Goal: Find specific page/section: Find specific page/section

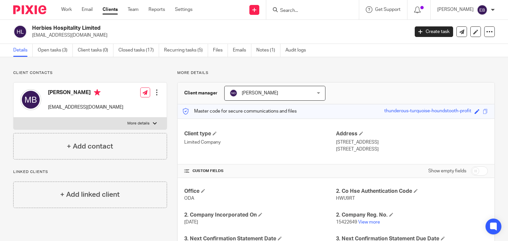
click at [318, 8] on input "Search" at bounding box center [310, 11] width 60 height 6
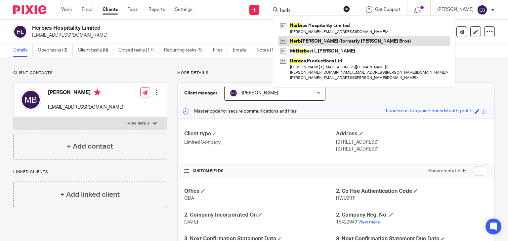
type input "herb"
click at [329, 43] on link at bounding box center [364, 41] width 172 height 10
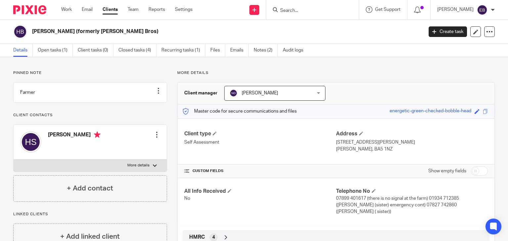
click at [307, 13] on input "Search" at bounding box center [310, 11] width 60 height 6
drag, startPoint x: 332, startPoint y: 142, endPoint x: 399, endPoint y: 144, distance: 67.5
click at [440, 145] on div "Client type Self Assessment Address Longstring Farm Perry Lake Lane Wookey Well…" at bounding box center [336, 142] width 317 height 46
drag, startPoint x: 394, startPoint y: 147, endPoint x: 351, endPoint y: 146, distance: 43.0
click at [388, 148] on p "Wells, BA5 1NZ" at bounding box center [412, 149] width 152 height 7
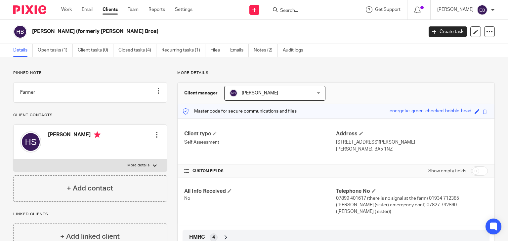
drag, startPoint x: 331, startPoint y: 142, endPoint x: 388, endPoint y: 147, distance: 57.8
click at [389, 147] on div "Client type Self Assessment Address Longstring Farm Perry Lake Lane Wookey Well…" at bounding box center [336, 142] width 317 height 46
click at [388, 147] on p "Wells, BA5 1NZ" at bounding box center [412, 149] width 152 height 7
drag, startPoint x: 333, startPoint y: 143, endPoint x: 471, endPoint y: 139, distance: 137.3
click at [471, 139] on p "Longstring Farm Perry Lake Lane Wookey Wells Somerset BA5 1NZ" at bounding box center [412, 142] width 152 height 7
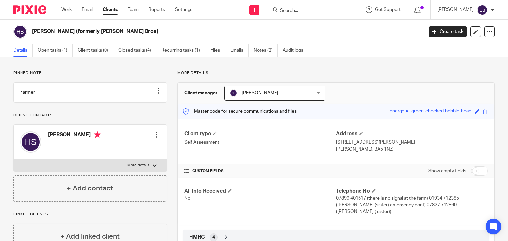
copy p "Longstring Farm Perry Lake Lane Wookey Wells Somerset BA5 1N"
click at [237, 61] on div "Pinned note Farmer Unpin note Edit note Client contacts Herbert Stott Edit cont…" at bounding box center [254, 170] width 508 height 226
click at [71, 12] on link "Work" at bounding box center [66, 9] width 11 height 7
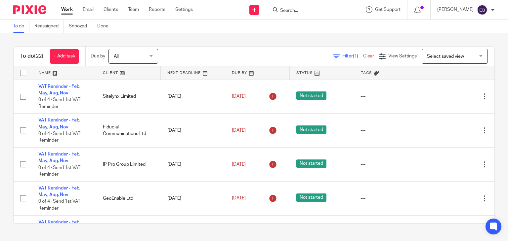
click at [303, 11] on input "Search" at bounding box center [310, 11] width 60 height 6
click at [192, 41] on div "To do (22) + Add task Due by All All Today Tomorrow This week Next week This mo…" at bounding box center [254, 135] width 508 height 204
click at [66, 9] on link "Work" at bounding box center [67, 9] width 12 height 7
click at [84, 8] on link "Email" at bounding box center [88, 9] width 11 height 7
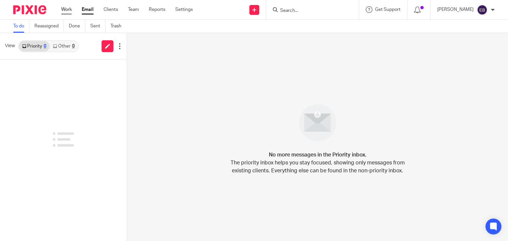
click at [69, 9] on link "Work" at bounding box center [66, 9] width 11 height 7
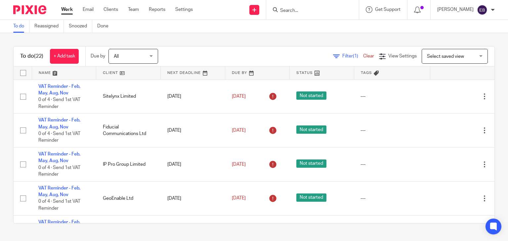
click at [315, 10] on input "Search" at bounding box center [310, 11] width 60 height 6
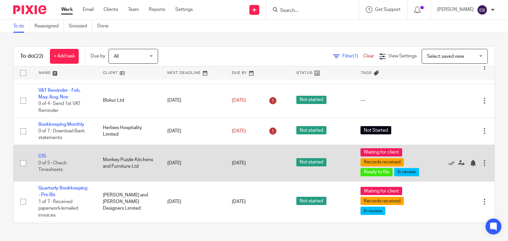
scroll to position [235, 0]
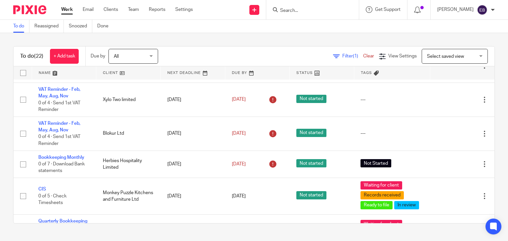
click at [309, 11] on input "Search" at bounding box center [310, 11] width 60 height 6
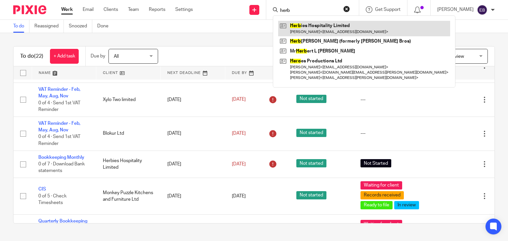
type input "herb"
click at [311, 25] on link at bounding box center [364, 28] width 172 height 15
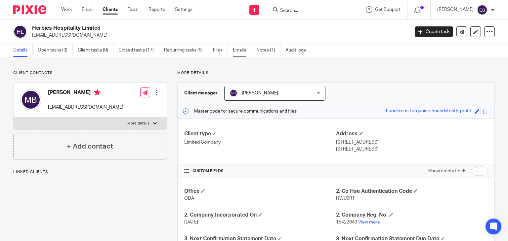
click at [245, 48] on link "Emails" at bounding box center [242, 50] width 19 height 13
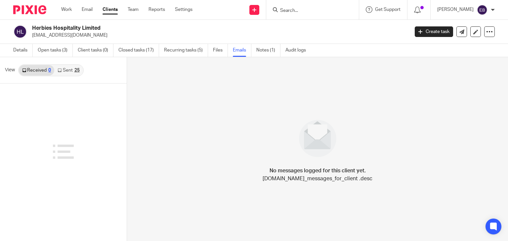
click at [74, 69] on link "Sent 25" at bounding box center [68, 70] width 28 height 11
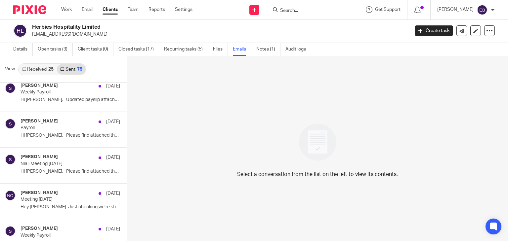
scroll to position [1981, 0]
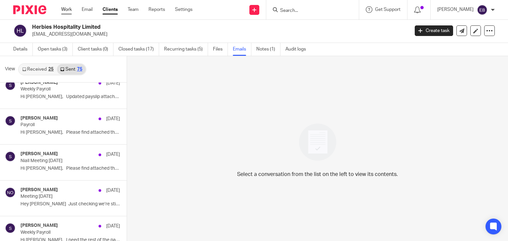
click at [66, 12] on link "Work" at bounding box center [66, 9] width 11 height 7
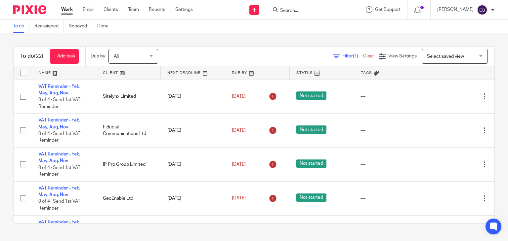
click at [328, 11] on input "Search" at bounding box center [310, 11] width 60 height 6
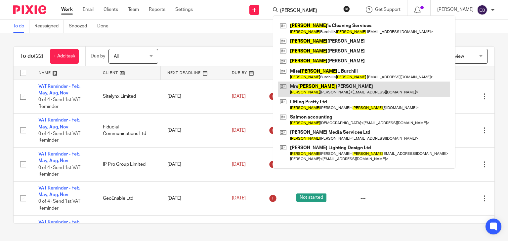
type input "sarah"
click at [330, 91] on link at bounding box center [364, 89] width 172 height 15
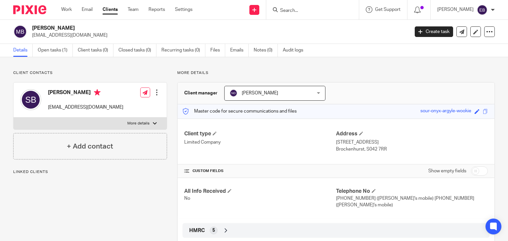
scroll to position [28, 0]
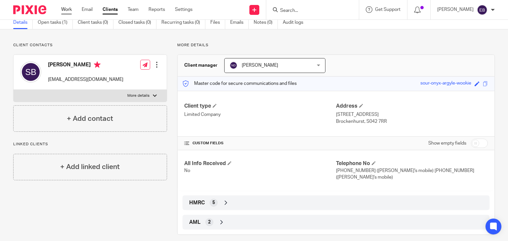
click at [66, 7] on link "Work" at bounding box center [66, 9] width 11 height 7
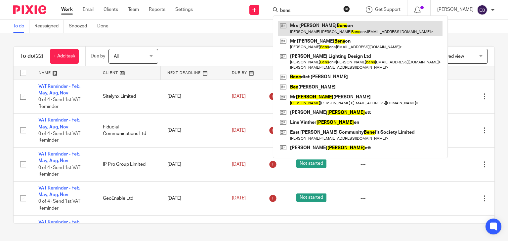
type input "bens"
click at [325, 26] on link at bounding box center [360, 28] width 164 height 15
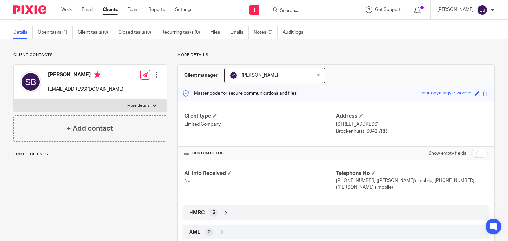
scroll to position [28, 0]
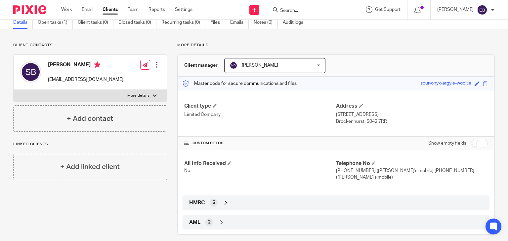
click at [146, 46] on p "Client contacts" at bounding box center [90, 45] width 154 height 5
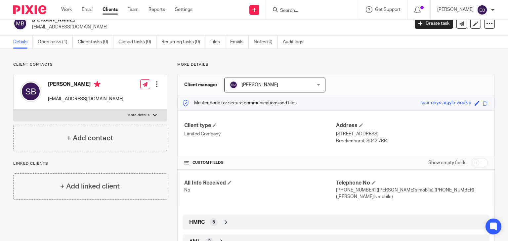
scroll to position [0, 0]
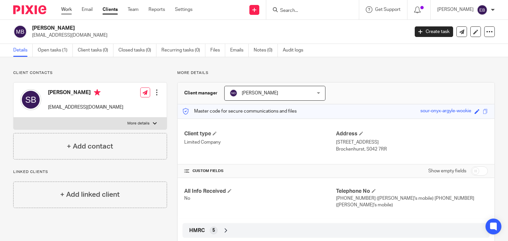
click at [64, 9] on link "Work" at bounding box center [66, 9] width 11 height 7
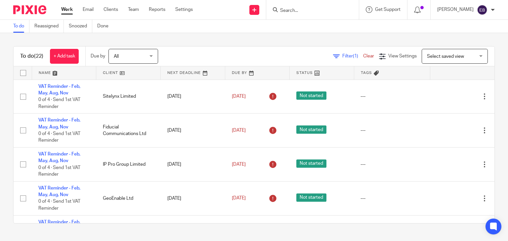
click at [304, 9] on input "Search" at bounding box center [310, 11] width 60 height 6
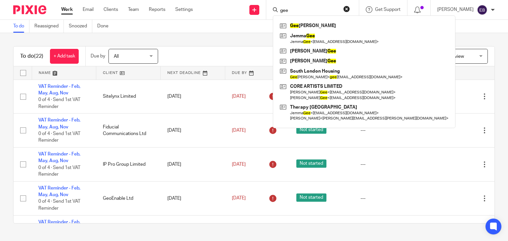
type input "gee"
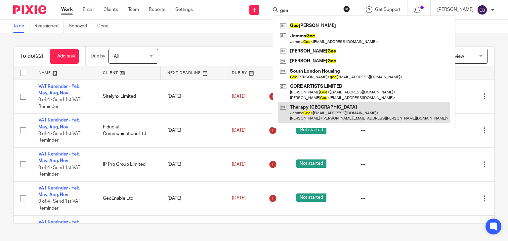
click at [330, 113] on link at bounding box center [364, 113] width 172 height 21
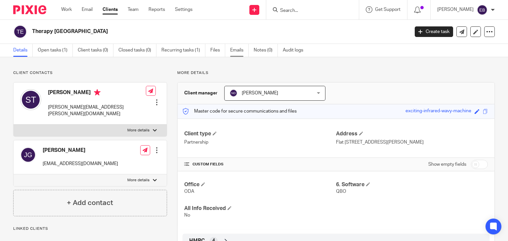
click at [236, 50] on link "Emails" at bounding box center [239, 50] width 19 height 13
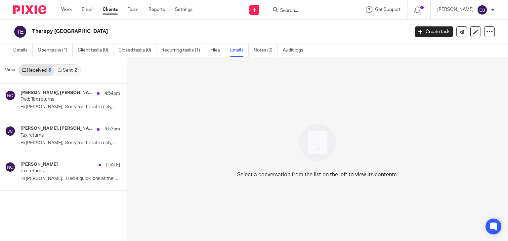
click at [66, 72] on link "Sent 2" at bounding box center [67, 70] width 26 height 11
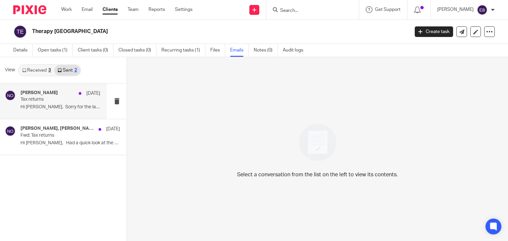
click at [57, 94] on div "[PERSON_NAME] [DATE]" at bounding box center [61, 93] width 80 height 7
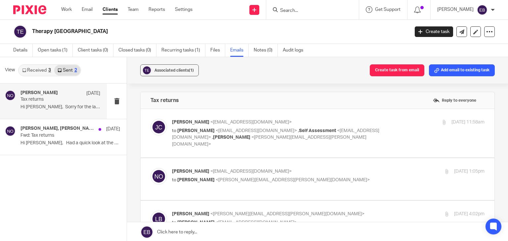
click at [347, 119] on p "[PERSON_NAME] <[EMAIL_ADDRESS][DOMAIN_NAME]>" at bounding box center [276, 122] width 208 height 7
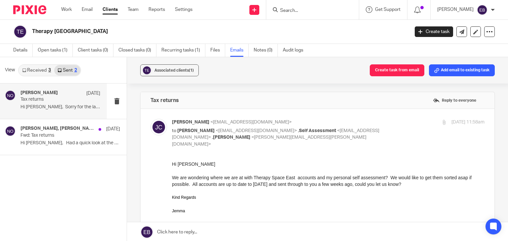
click at [347, 119] on p "[PERSON_NAME] <[EMAIL_ADDRESS][DOMAIN_NAME]>" at bounding box center [276, 122] width 208 height 7
checkbox input "false"
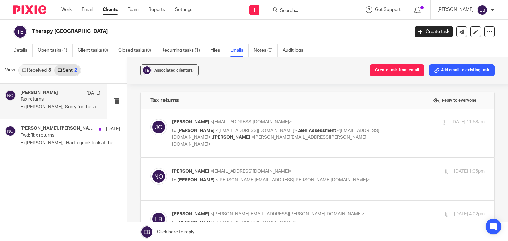
click at [358, 168] on p "[PERSON_NAME] <[EMAIL_ADDRESS][DOMAIN_NAME]>" at bounding box center [276, 171] width 208 height 7
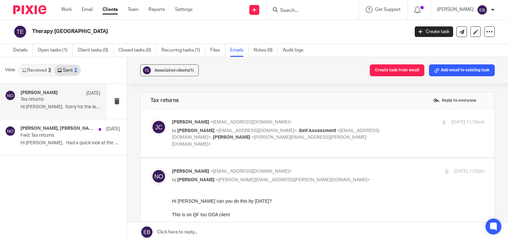
click at [358, 168] on p "[PERSON_NAME] <[EMAIL_ADDRESS][DOMAIN_NAME]>" at bounding box center [276, 171] width 208 height 7
checkbox input "false"
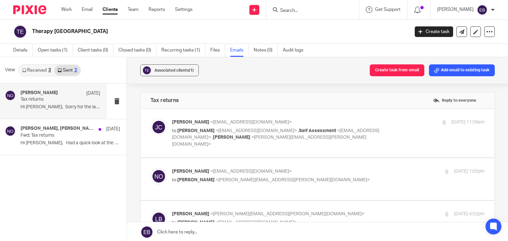
click at [332, 201] on label at bounding box center [318, 222] width 354 height 42
click at [151, 211] on input "checkbox" at bounding box center [150, 211] width 0 height 0
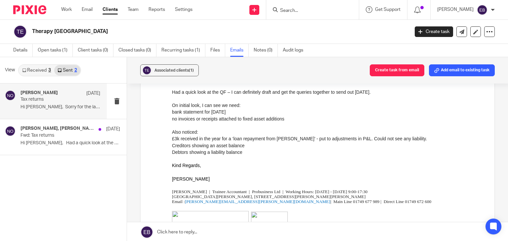
scroll to position [99, 0]
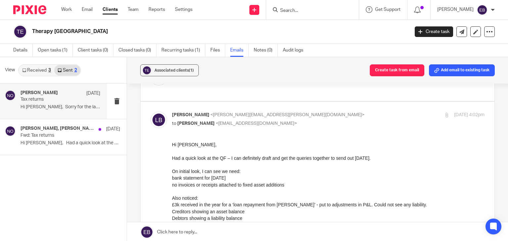
click at [328, 112] on p "[PERSON_NAME] <[PERSON_NAME][EMAIL_ADDRESS][PERSON_NAME][DOMAIN_NAME]>" at bounding box center [276, 115] width 208 height 7
checkbox input "false"
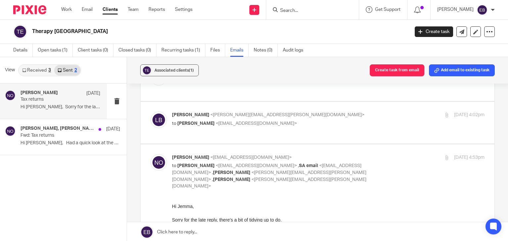
click at [389, 154] on div "[PERSON_NAME] <[EMAIL_ADDRESS][DOMAIN_NAME]> to [PERSON_NAME] <[EMAIL_ADDRESS][…" at bounding box center [328, 172] width 313 height 36
checkbox input "false"
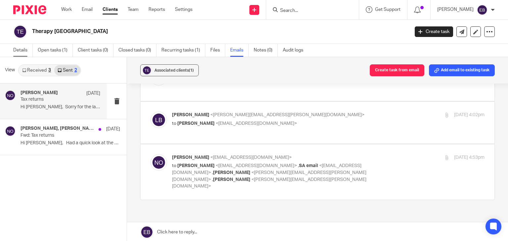
click at [17, 49] on link "Details" at bounding box center [23, 50] width 20 height 13
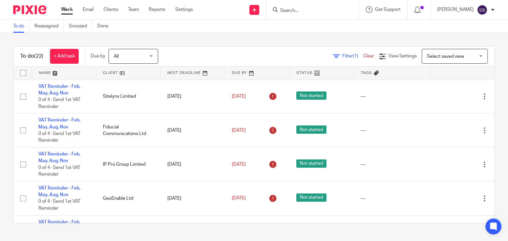
click at [310, 8] on input "Search" at bounding box center [310, 11] width 60 height 6
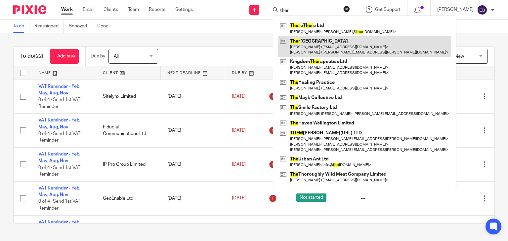
type input "ther"
click at [343, 45] on link at bounding box center [364, 46] width 173 height 21
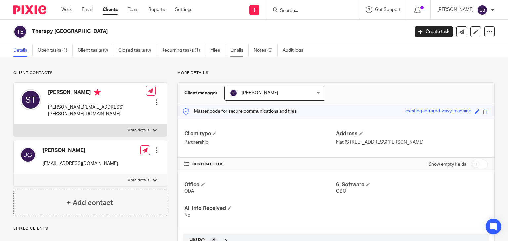
click at [241, 52] on link "Emails" at bounding box center [239, 50] width 19 height 13
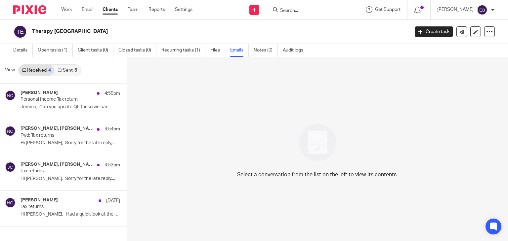
click at [66, 68] on link "Sent 3" at bounding box center [67, 70] width 26 height 11
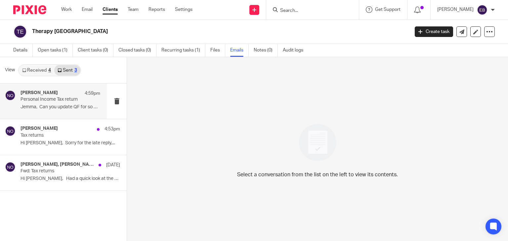
click at [60, 97] on p "Personal Income Tax return" at bounding box center [53, 100] width 64 height 6
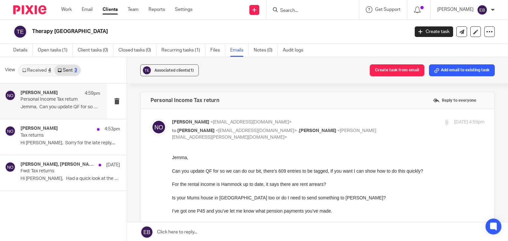
drag, startPoint x: 348, startPoint y: 120, endPoint x: 201, endPoint y: 118, distance: 146.6
click at [344, 121] on p "Niall O'Driscoll <niall@odaccountants.co.uk>" at bounding box center [276, 122] width 208 height 7
checkbox input "false"
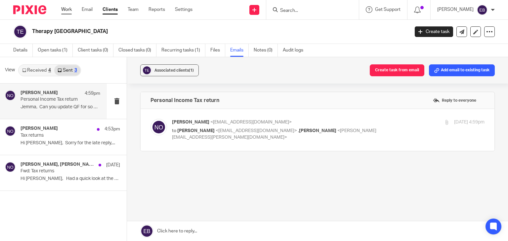
click at [63, 7] on link "Work" at bounding box center [66, 9] width 11 height 7
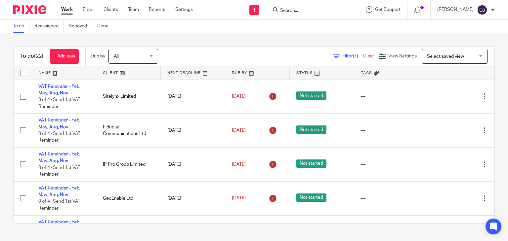
click at [316, 16] on div at bounding box center [312, 10] width 93 height 20
click at [315, 13] on input "Search" at bounding box center [310, 11] width 60 height 6
type input "landsca"
drag, startPoint x: 313, startPoint y: 11, endPoint x: 274, endPoint y: 4, distance: 39.7
click at [274, 4] on div "Send new email Create task Add client landsca No results found. Try searching f…" at bounding box center [355, 10] width 305 height 20
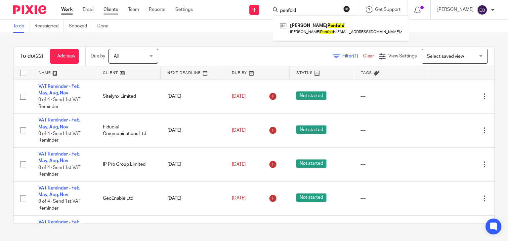
type input "penfold"
click at [114, 12] on link "Clients" at bounding box center [111, 9] width 15 height 7
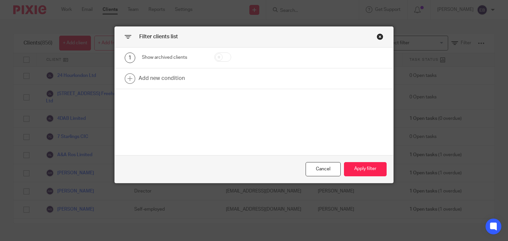
click at [214, 56] on input "checkbox" at bounding box center [222, 57] width 17 height 9
checkbox input "true"
click at [192, 84] on link at bounding box center [254, 78] width 279 height 21
click at [163, 85] on div "Field" at bounding box center [169, 81] width 45 height 14
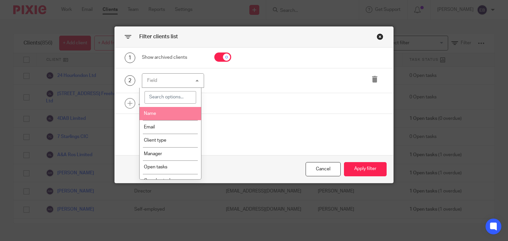
click at [168, 118] on li "Name" at bounding box center [171, 114] width 62 height 14
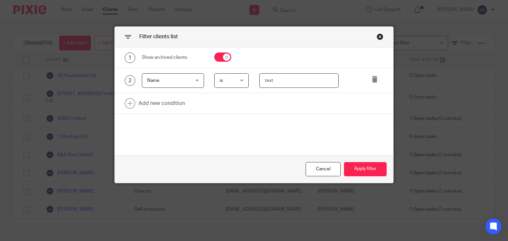
click at [271, 83] on input "text" at bounding box center [298, 80] width 79 height 15
type input "landscaping"
click at [354, 171] on button "Apply filter" at bounding box center [365, 169] width 43 height 14
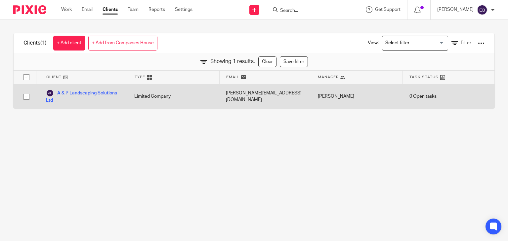
click at [73, 93] on link "A & P Landscaping Solutions Ltd" at bounding box center [83, 96] width 75 height 15
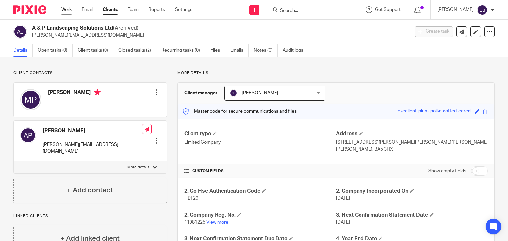
click at [71, 12] on link "Work" at bounding box center [66, 9] width 11 height 7
